Goal: Task Accomplishment & Management: Manage account settings

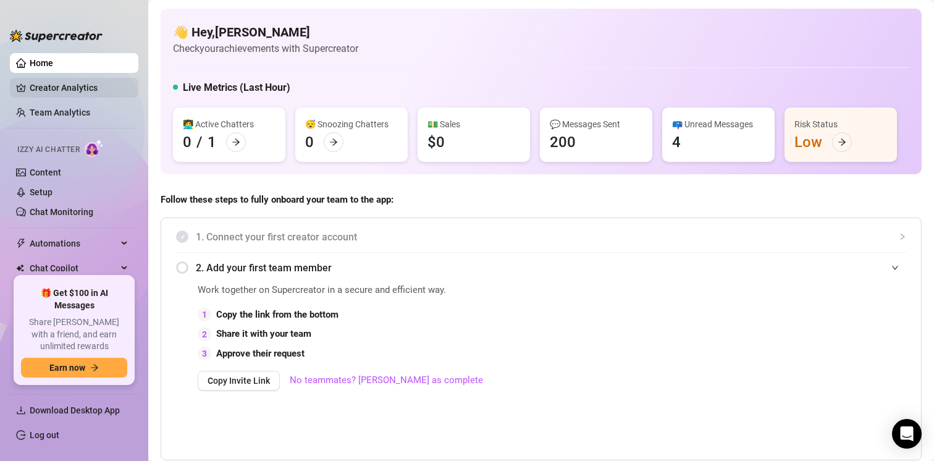
click at [72, 85] on link "Creator Analytics" at bounding box center [79, 88] width 99 height 20
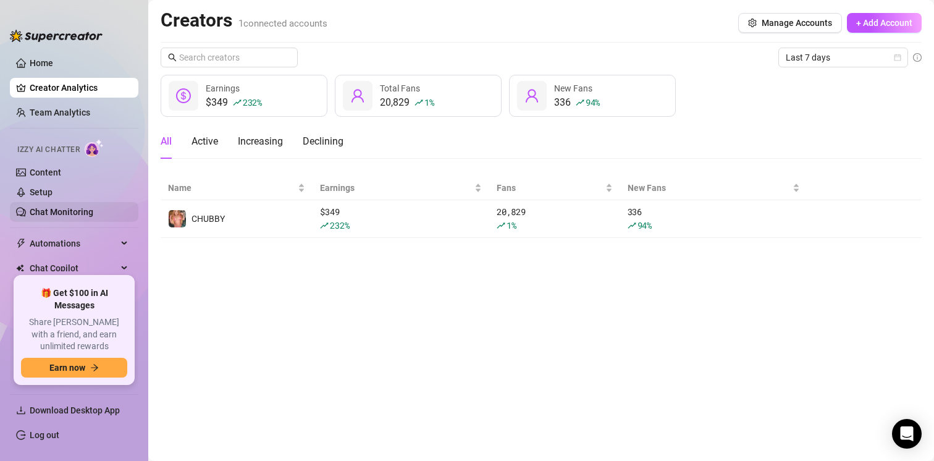
click at [67, 207] on link "Chat Monitoring" at bounding box center [62, 212] width 64 height 10
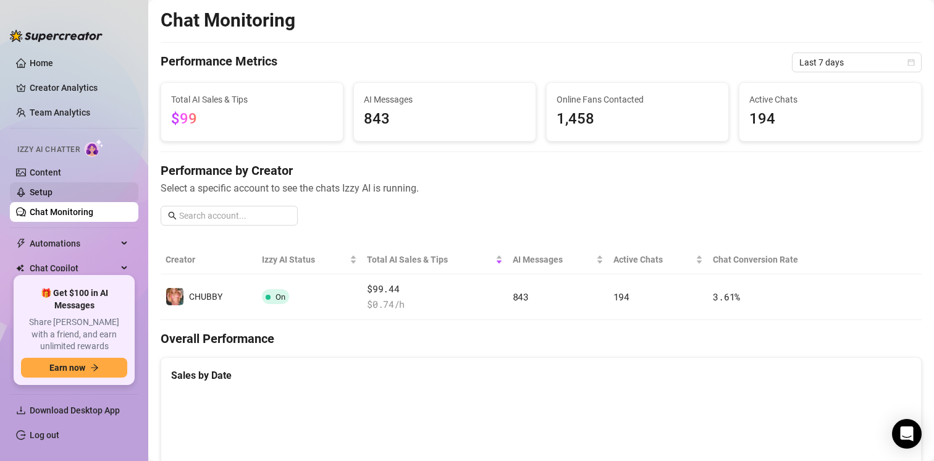
click at [53, 193] on link "Setup" at bounding box center [41, 192] width 23 height 10
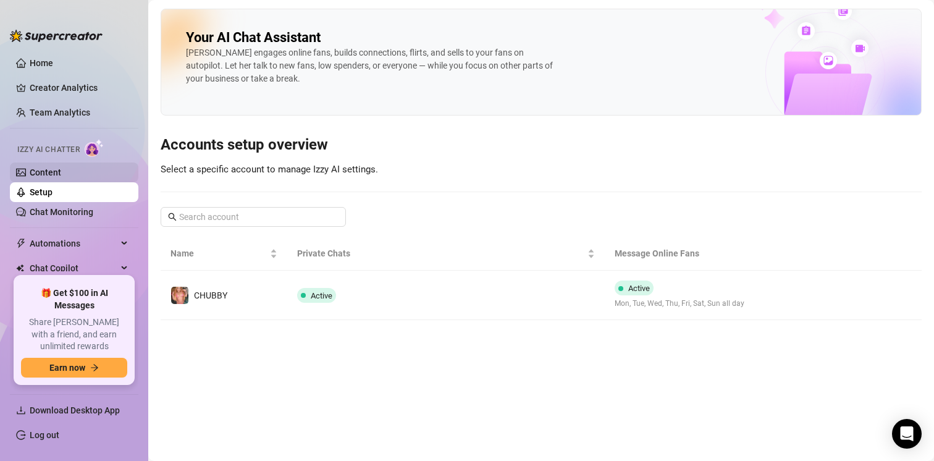
click at [61, 172] on link "Content" at bounding box center [46, 172] width 32 height 10
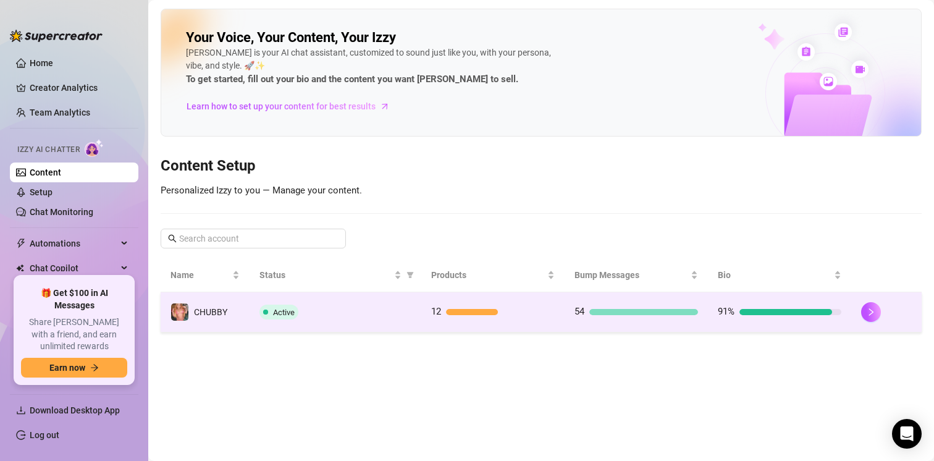
click at [329, 309] on div "Active" at bounding box center [335, 312] width 152 height 15
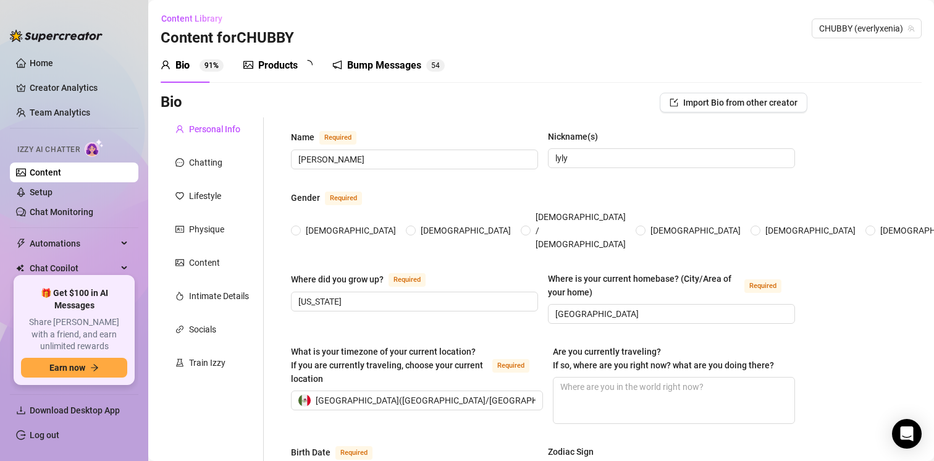
radio input "true"
type input "[DATE]"
click at [436, 69] on sup "5 4" at bounding box center [444, 65] width 19 height 12
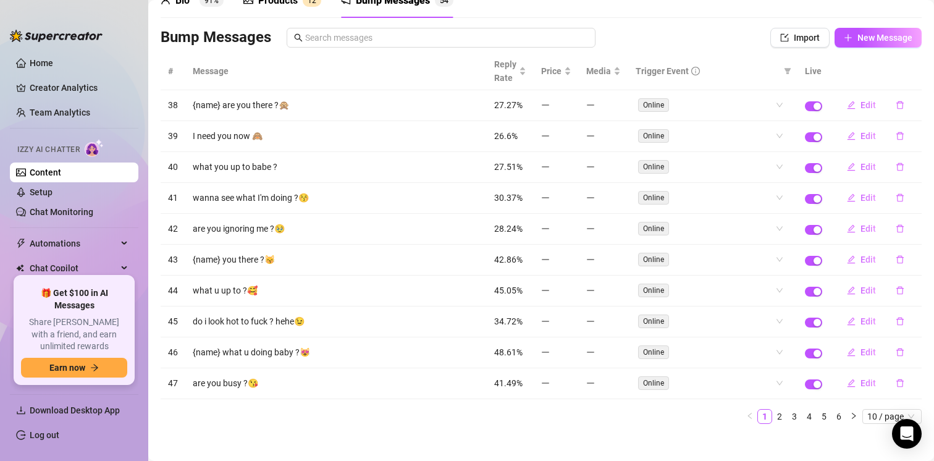
scroll to position [75, 0]
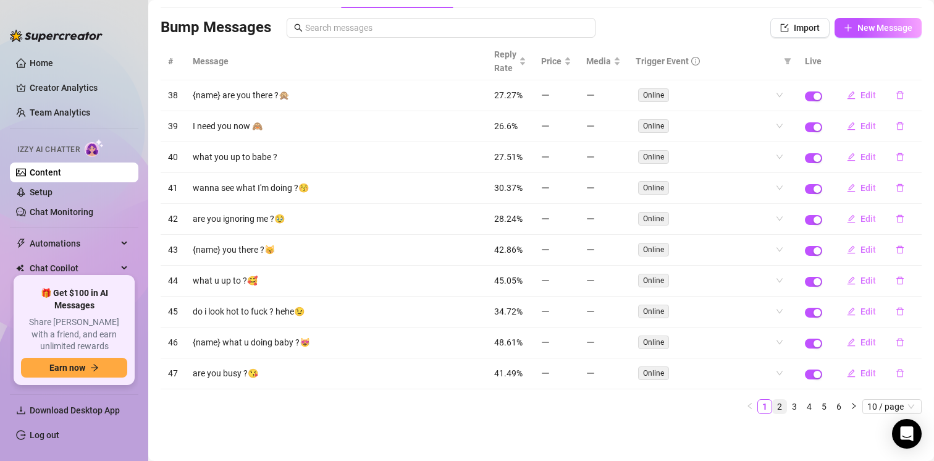
click at [785, 407] on link "2" at bounding box center [780, 407] width 14 height 14
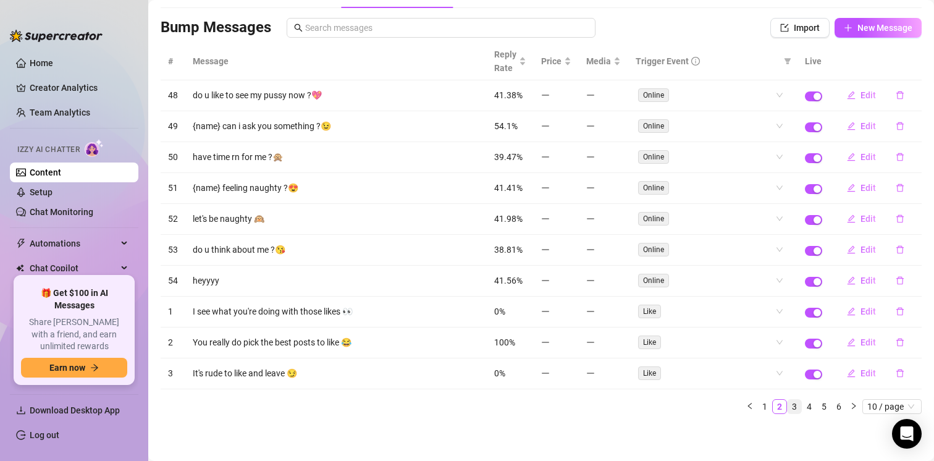
click at [799, 411] on link "3" at bounding box center [795, 407] width 14 height 14
